Goal: Task Accomplishment & Management: Manage account settings

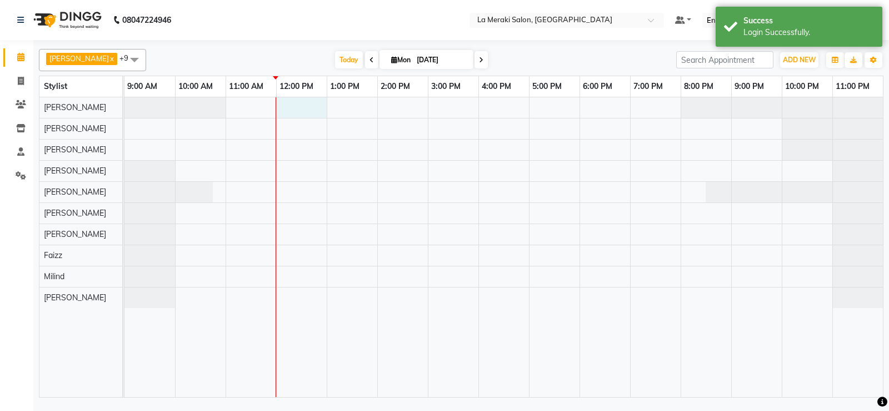
click at [285, 105] on div at bounding box center [504, 247] width 759 height 300
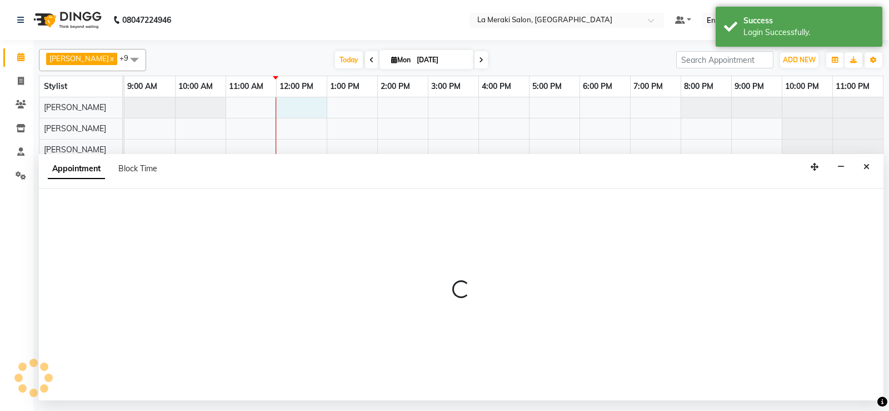
select select "5904"
select select "720"
select select "tentative"
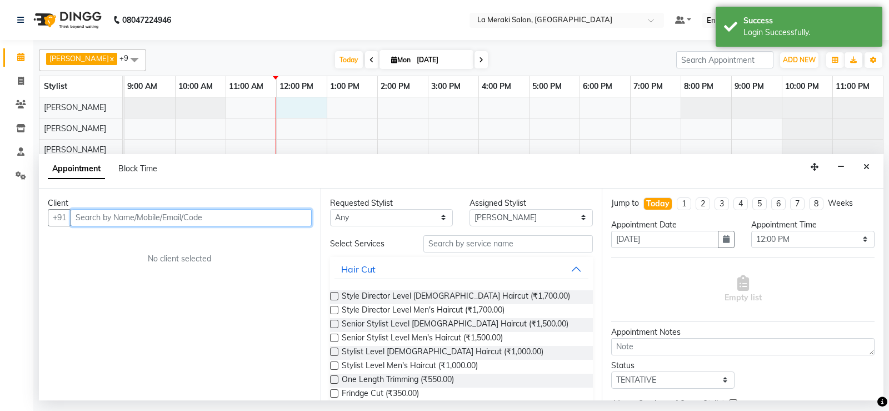
click at [217, 216] on input "text" at bounding box center [191, 217] width 241 height 17
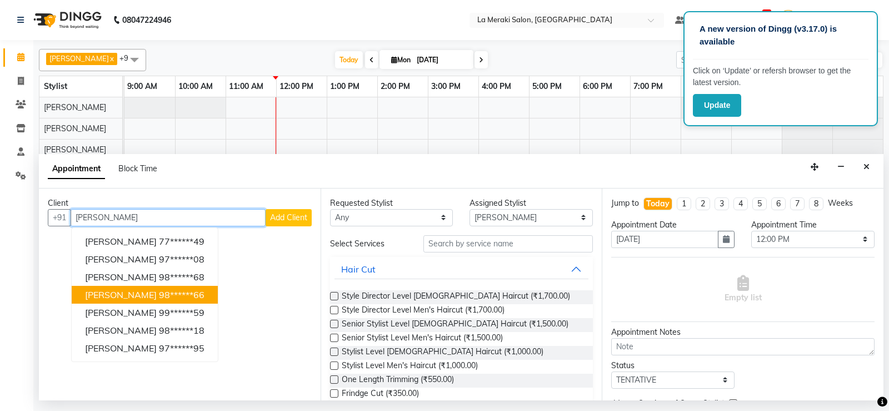
click at [132, 291] on span "Yashashree Chande" at bounding box center [121, 294] width 72 height 11
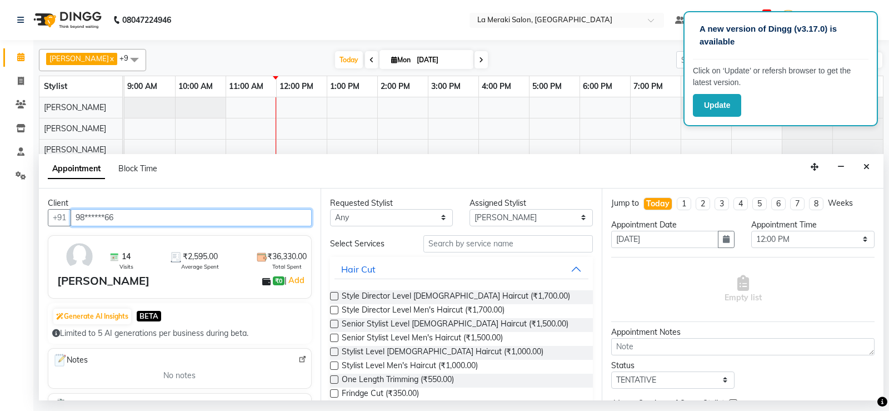
type input "98******66"
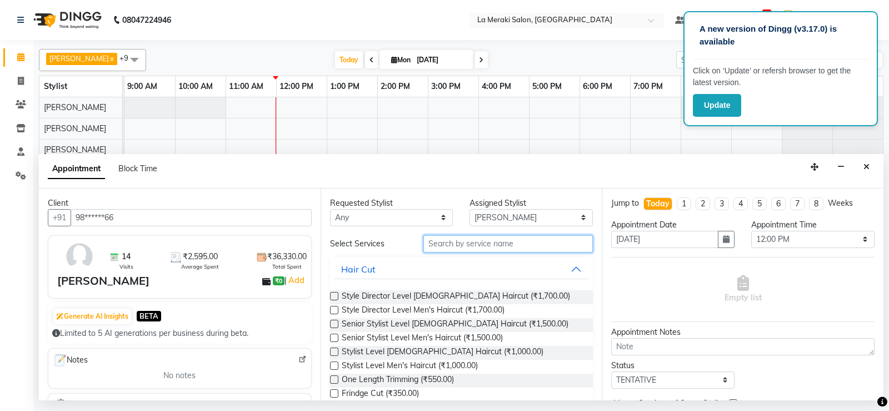
click at [446, 240] on input "text" at bounding box center [509, 243] width 170 height 17
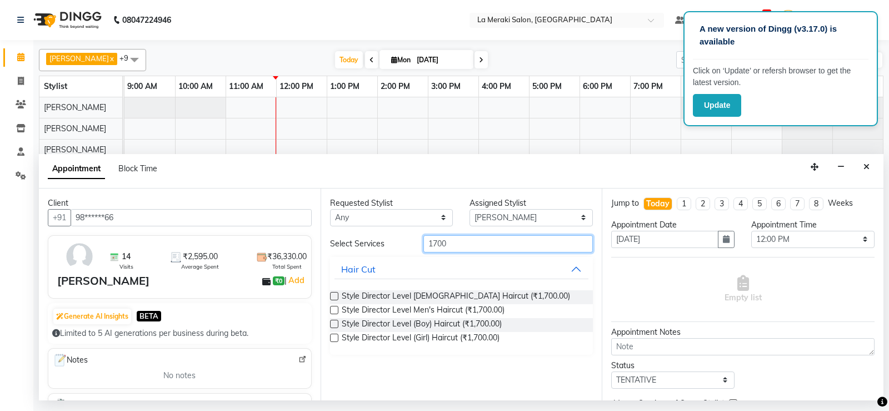
type input "1700"
click at [335, 297] on label at bounding box center [334, 296] width 8 height 8
click at [335, 297] on input "checkbox" at bounding box center [333, 296] width 7 height 7
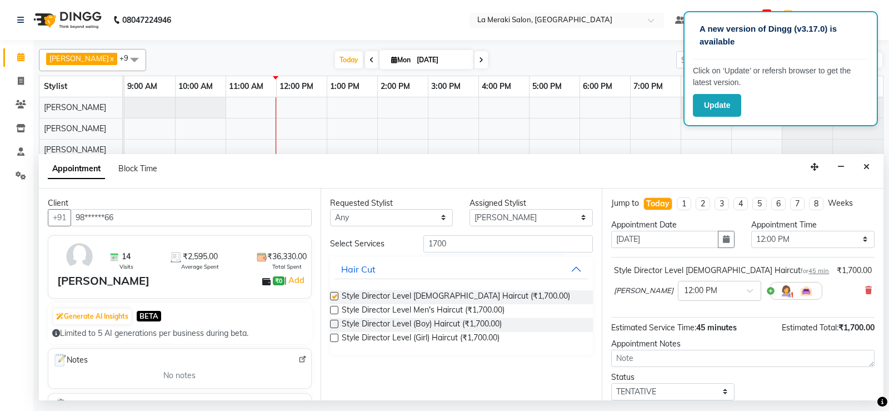
checkbox input "false"
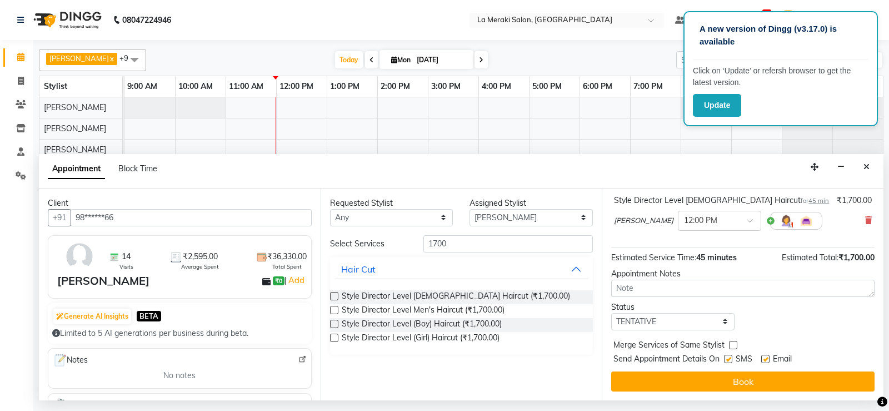
drag, startPoint x: 732, startPoint y: 358, endPoint x: 738, endPoint y: 357, distance: 6.2
click at [733, 358] on label at bounding box center [728, 359] width 8 height 8
click at [732, 358] on input "checkbox" at bounding box center [727, 359] width 7 height 7
checkbox input "false"
click at [771, 357] on div "Email" at bounding box center [781, 360] width 39 height 14
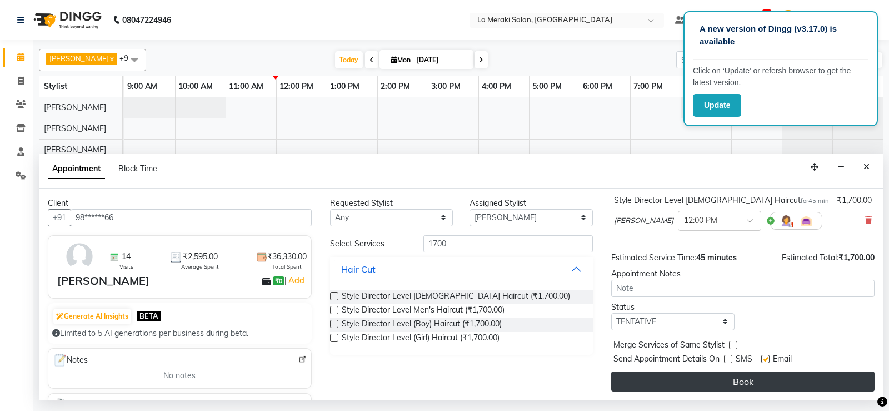
drag, startPoint x: 767, startPoint y: 357, endPoint x: 753, endPoint y: 381, distance: 27.6
click at [767, 359] on label at bounding box center [766, 359] width 8 height 8
click at [767, 359] on input "checkbox" at bounding box center [765, 359] width 7 height 7
checkbox input "false"
click at [752, 382] on button "Book" at bounding box center [742, 381] width 263 height 20
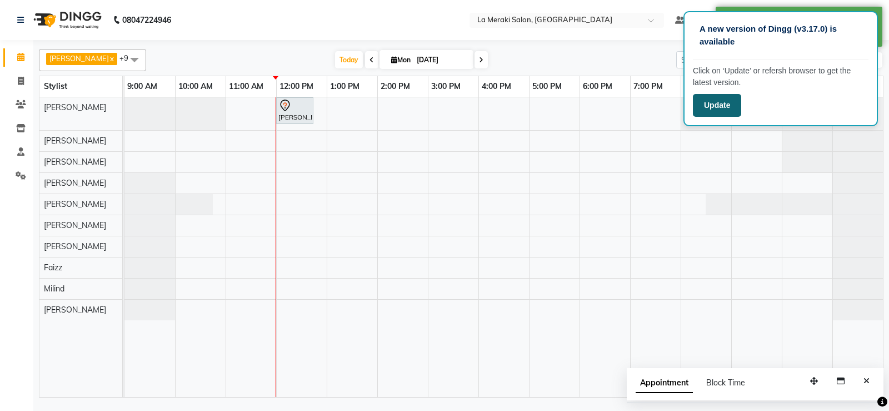
click at [721, 109] on button "Update" at bounding box center [717, 105] width 48 height 23
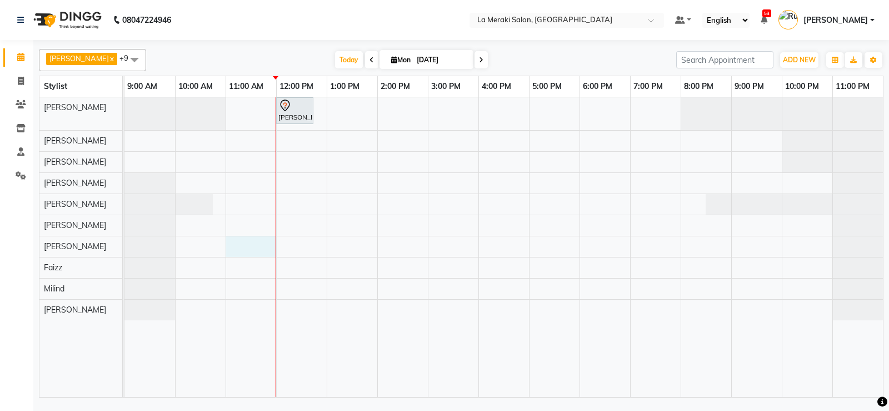
click at [248, 242] on div "[PERSON_NAME], TK01, 12:00 PM-12:45 PM, Style Director Level [DEMOGRAPHIC_DATA]…" at bounding box center [504, 247] width 759 height 300
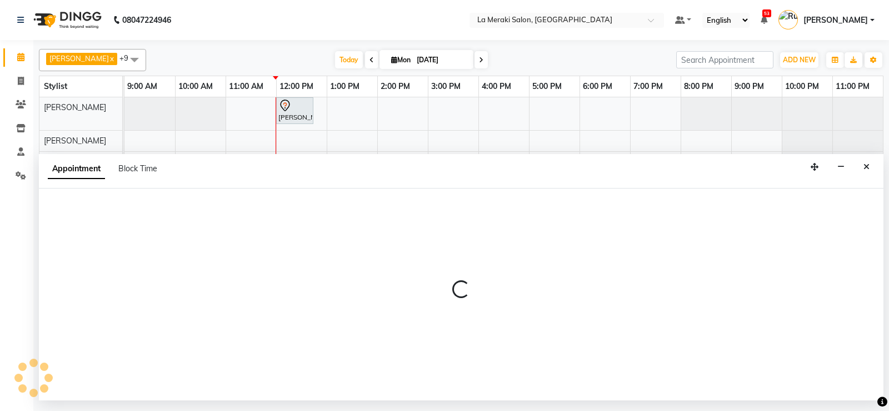
select select "24557"
select select "660"
select select "tentative"
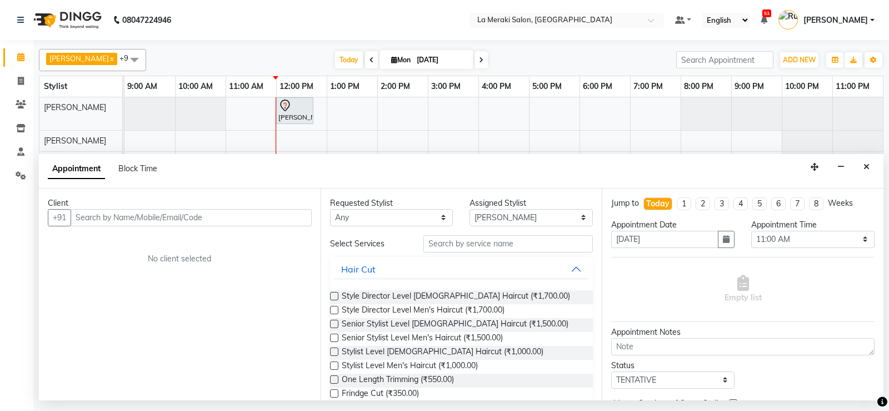
click at [155, 217] on input "text" at bounding box center [191, 217] width 241 height 17
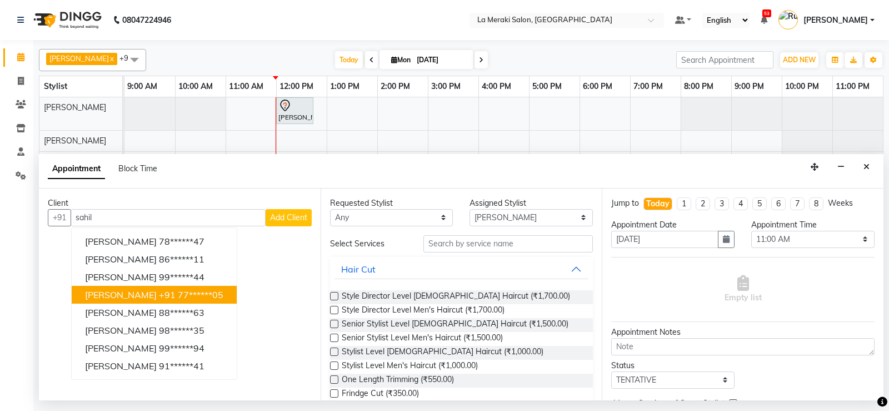
click at [86, 296] on span "[PERSON_NAME]" at bounding box center [121, 294] width 72 height 11
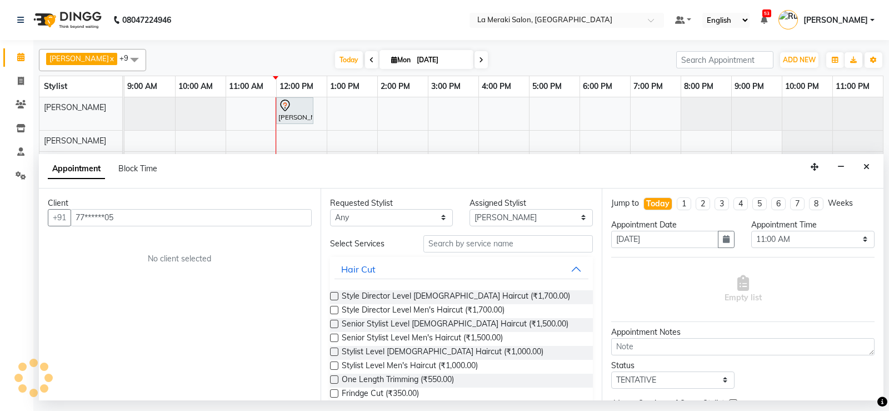
type input "77******05"
click at [481, 238] on input "text" at bounding box center [509, 243] width 170 height 17
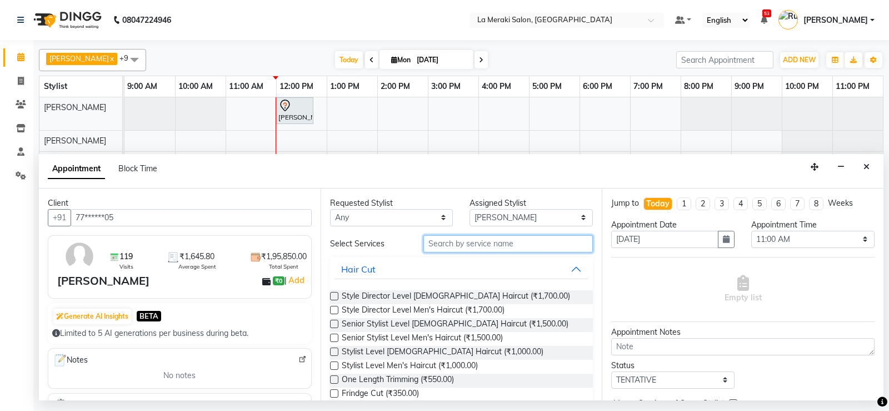
click at [485, 249] on input "text" at bounding box center [509, 243] width 170 height 17
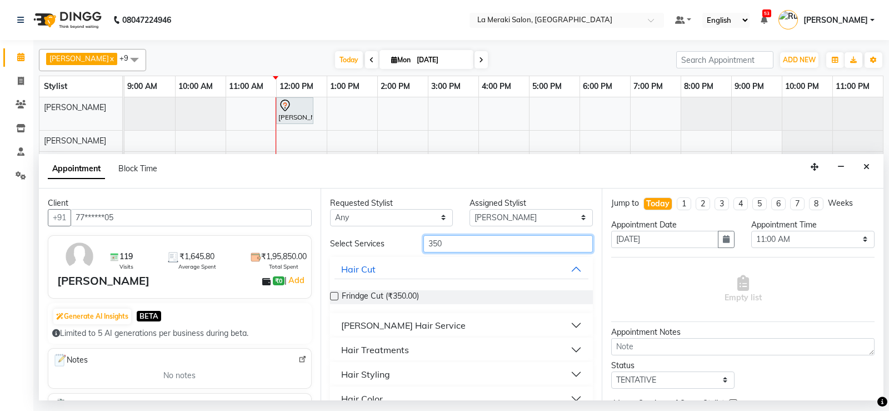
type input "350"
click at [565, 322] on button "[PERSON_NAME] Hair Service" at bounding box center [462, 325] width 255 height 20
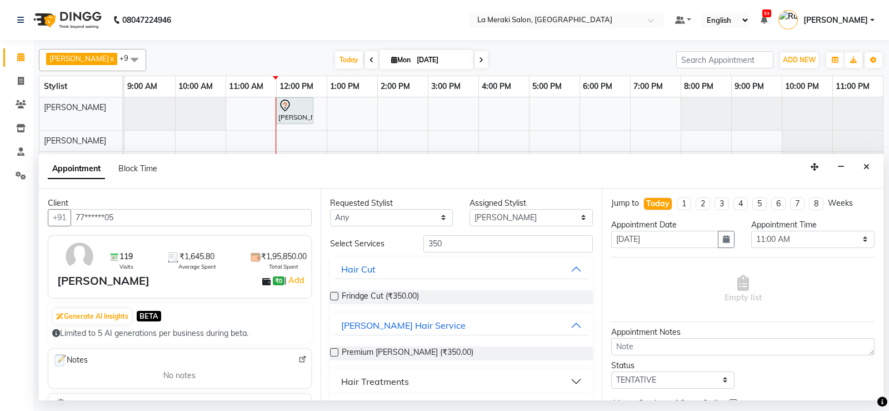
click at [332, 354] on label at bounding box center [334, 352] width 8 height 8
click at [332, 354] on input "checkbox" at bounding box center [333, 353] width 7 height 7
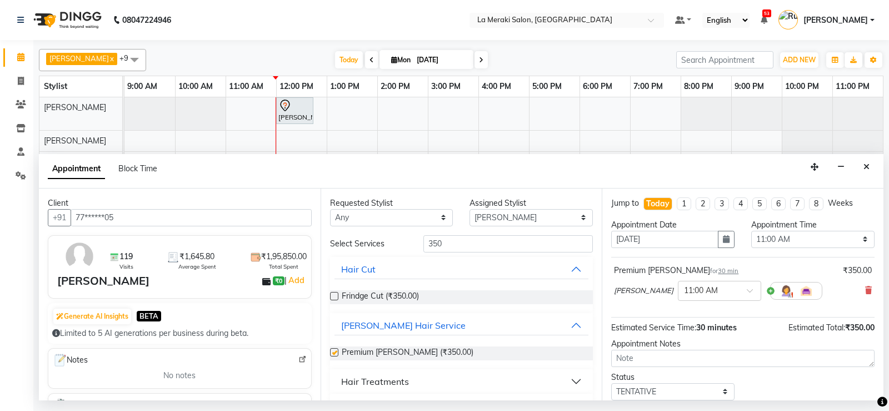
checkbox input "false"
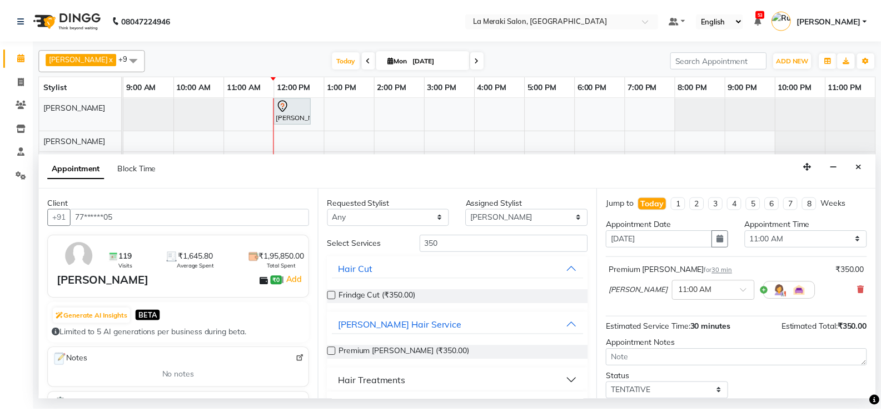
scroll to position [70, 0]
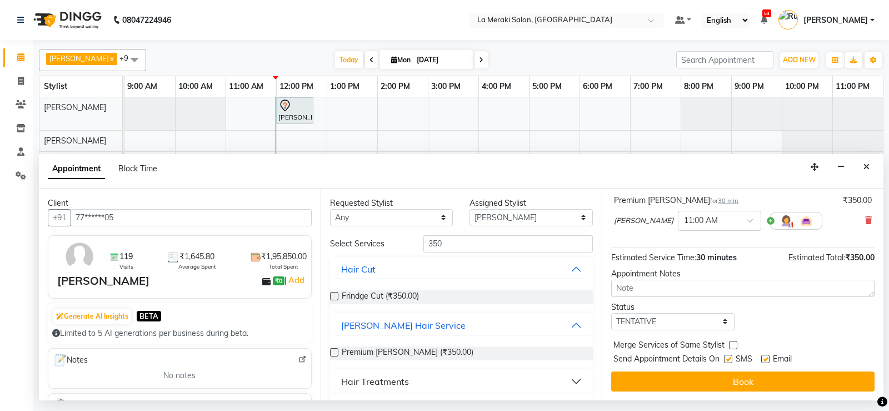
click at [729, 357] on label at bounding box center [728, 359] width 8 height 8
click at [729, 357] on input "checkbox" at bounding box center [727, 359] width 7 height 7
checkbox input "false"
click at [768, 361] on label at bounding box center [766, 359] width 8 height 8
click at [768, 361] on input "checkbox" at bounding box center [765, 359] width 7 height 7
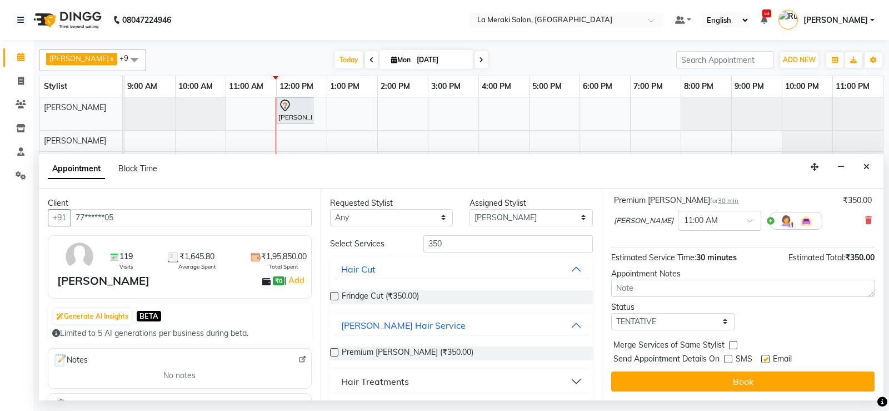
checkbox input "false"
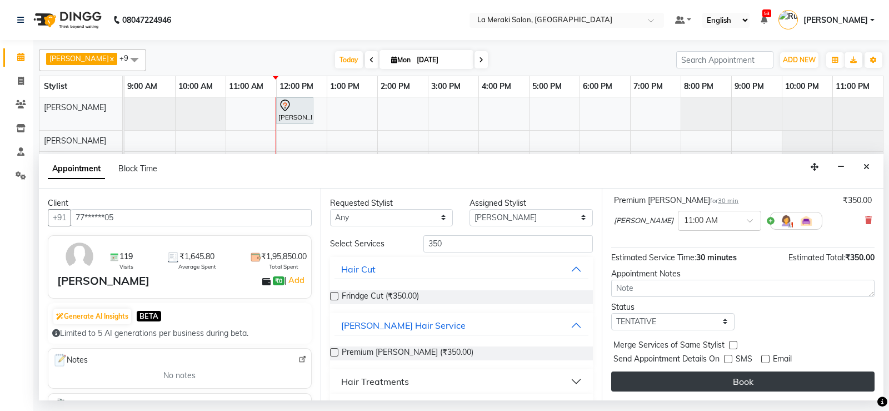
click at [758, 380] on button "Book" at bounding box center [742, 381] width 263 height 20
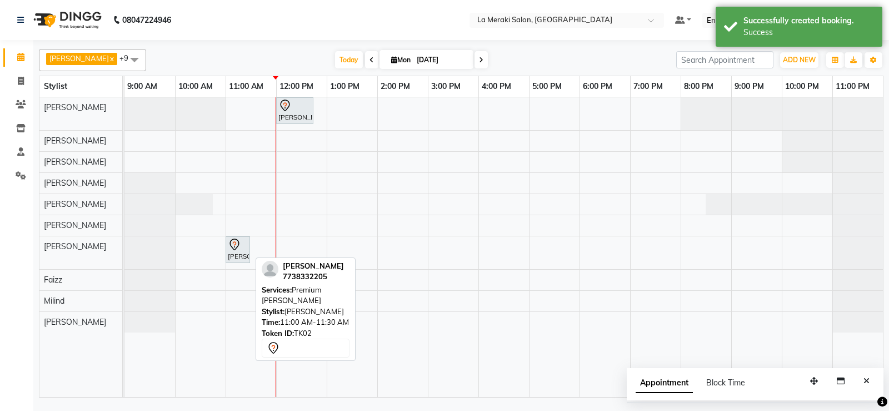
click at [243, 250] on div at bounding box center [238, 244] width 20 height 13
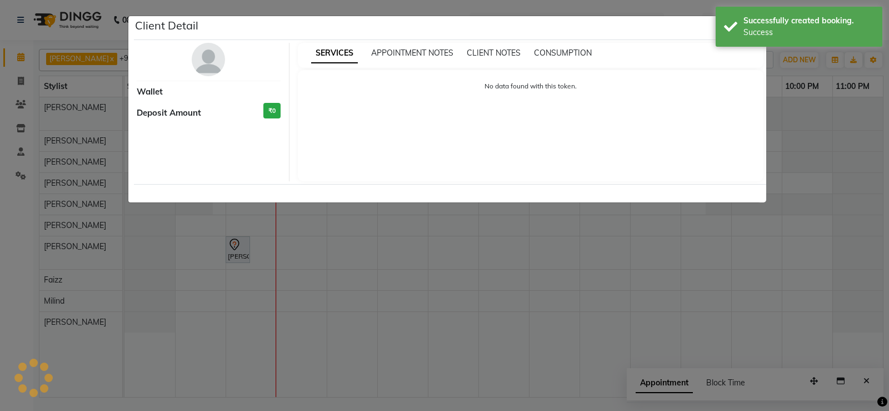
select select "7"
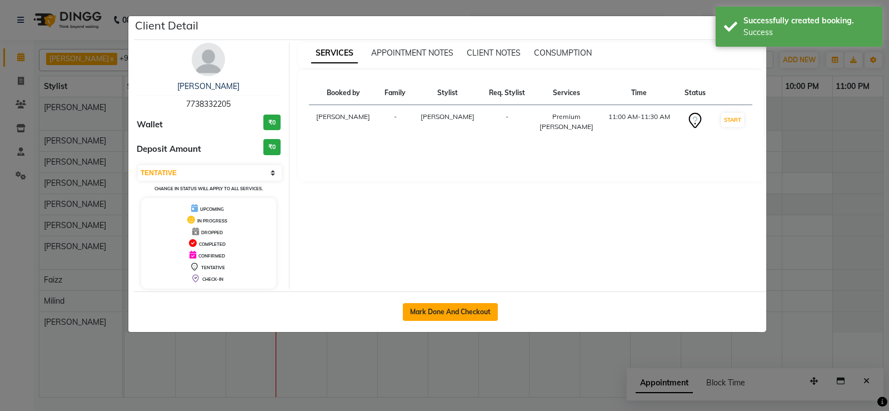
click at [431, 309] on button "Mark Done And Checkout" at bounding box center [450, 312] width 95 height 18
select select "438"
select select "service"
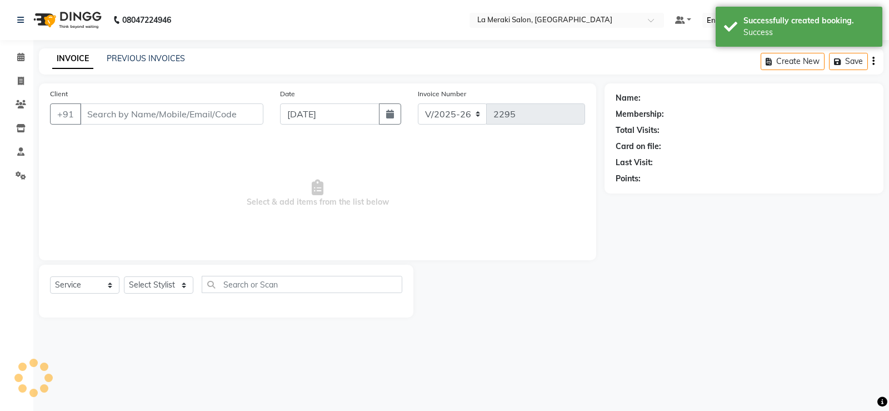
type input "77******05"
select select "24557"
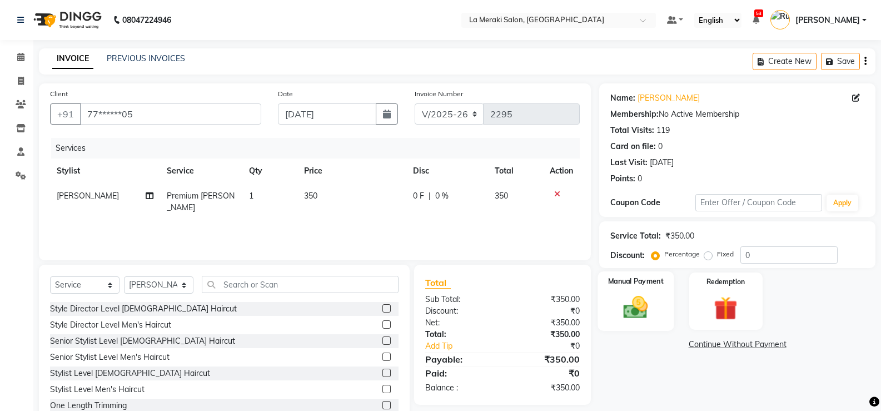
click at [634, 301] on img at bounding box center [635, 307] width 39 height 28
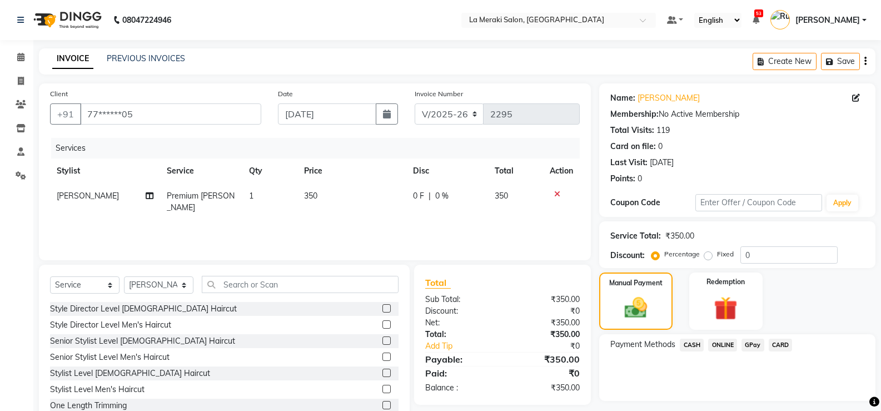
click at [697, 344] on span "CASH" at bounding box center [692, 345] width 24 height 13
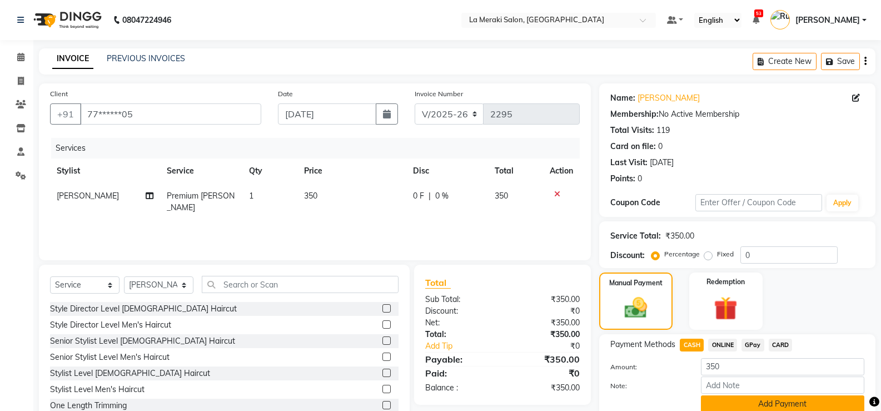
click at [722, 395] on button "Add Payment" at bounding box center [782, 403] width 163 height 17
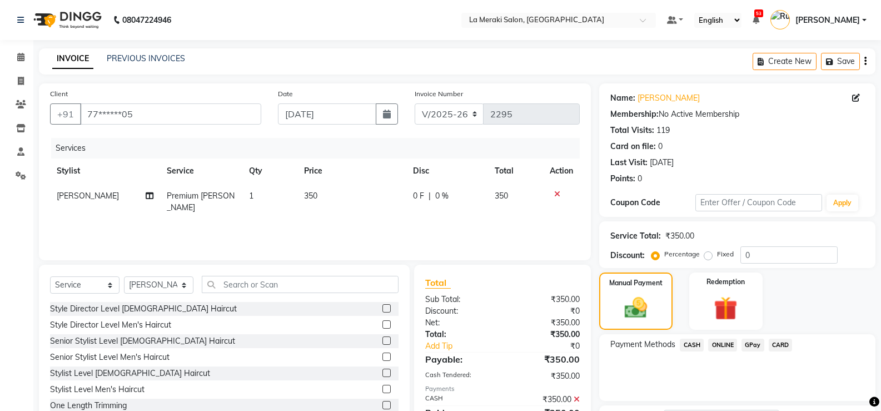
scroll to position [92, 0]
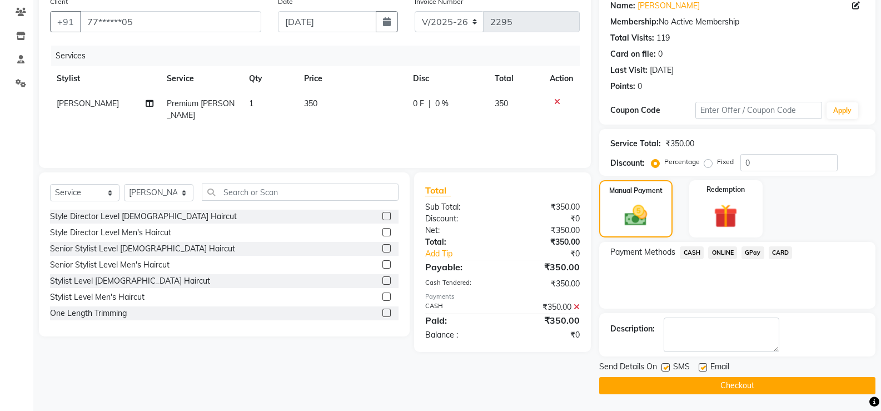
click at [666, 370] on label at bounding box center [665, 367] width 8 height 8
click at [666, 370] on input "checkbox" at bounding box center [664, 367] width 7 height 7
checkbox input "false"
click at [702, 367] on label at bounding box center [703, 367] width 8 height 8
click at [702, 367] on input "checkbox" at bounding box center [702, 367] width 7 height 7
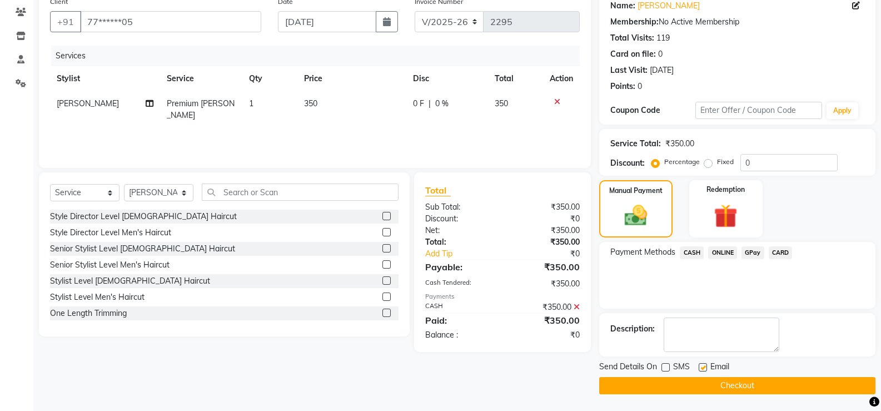
checkbox input "false"
click at [681, 384] on button "Checkout" at bounding box center [737, 385] width 276 height 17
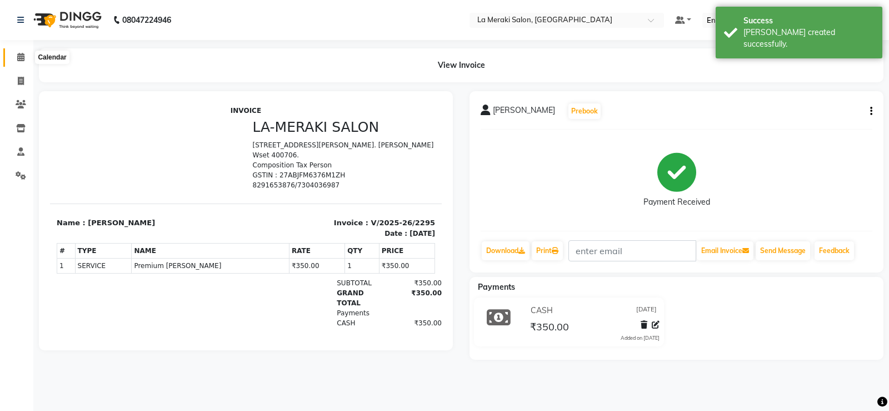
click at [22, 54] on icon at bounding box center [20, 57] width 7 height 8
